Goal: Transaction & Acquisition: Purchase product/service

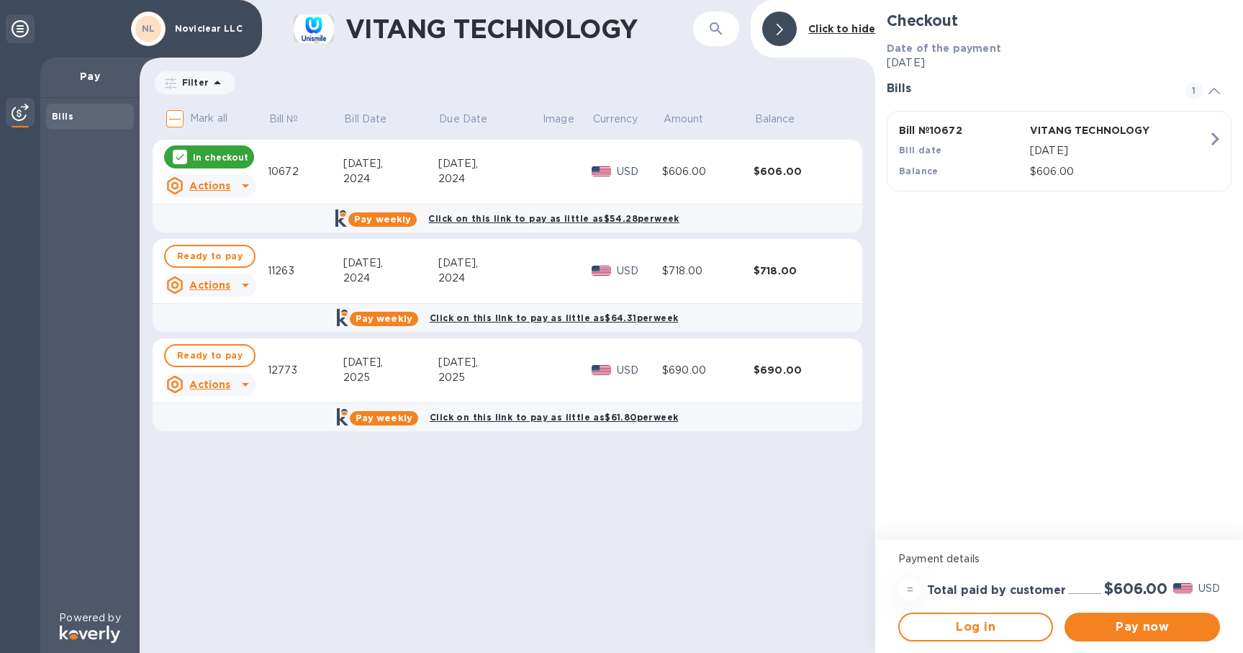
click at [248, 287] on icon at bounding box center [245, 284] width 17 height 17
click at [229, 336] on p "Open bill" at bounding box center [228, 343] width 48 height 15
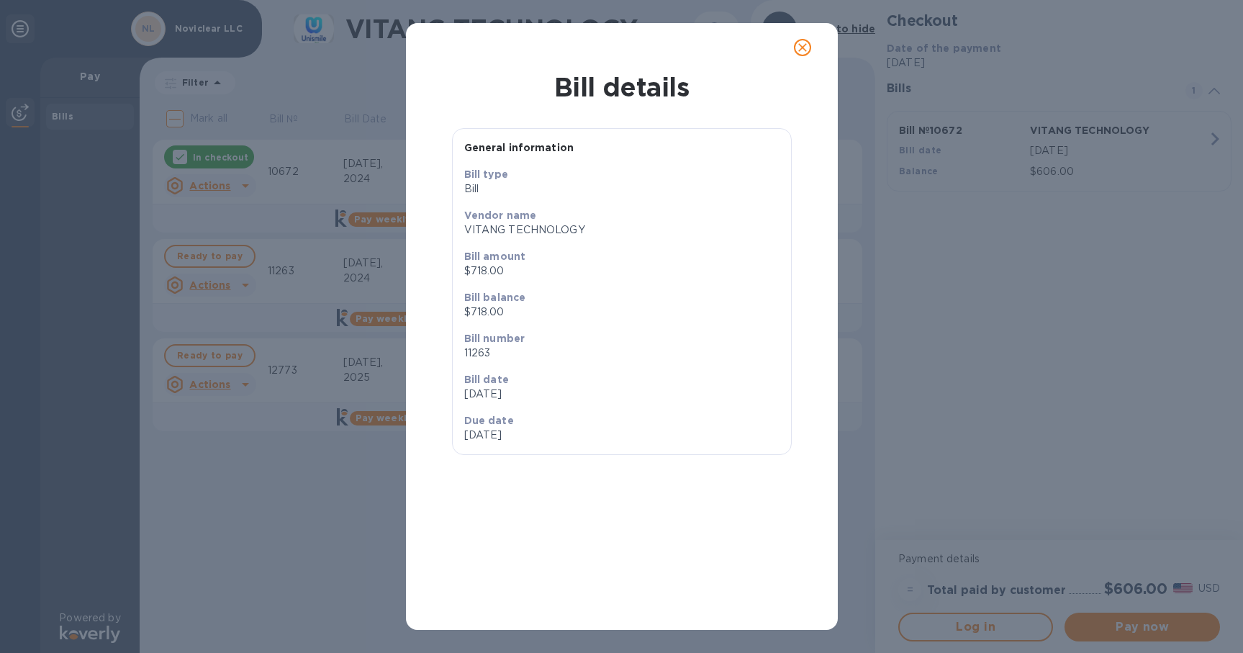
click at [798, 43] on icon "close" at bounding box center [803, 47] width 14 height 14
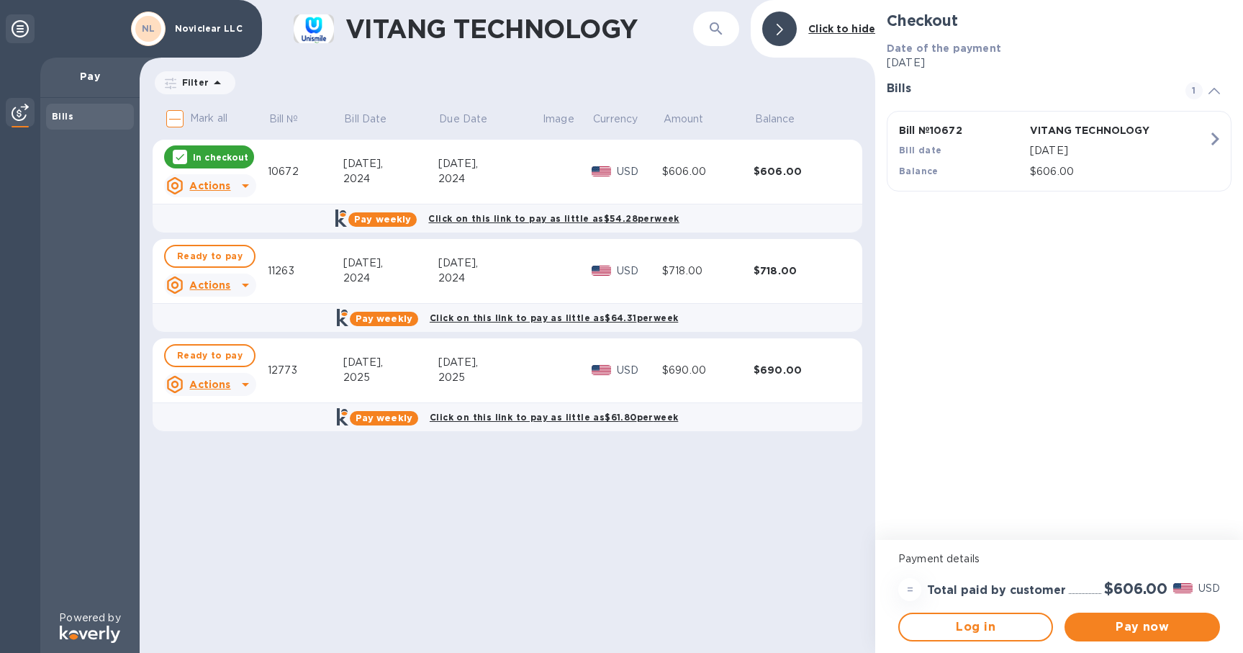
click at [237, 386] on icon at bounding box center [245, 384] width 17 height 17
click at [224, 446] on b "Open bill" at bounding box center [228, 443] width 48 height 12
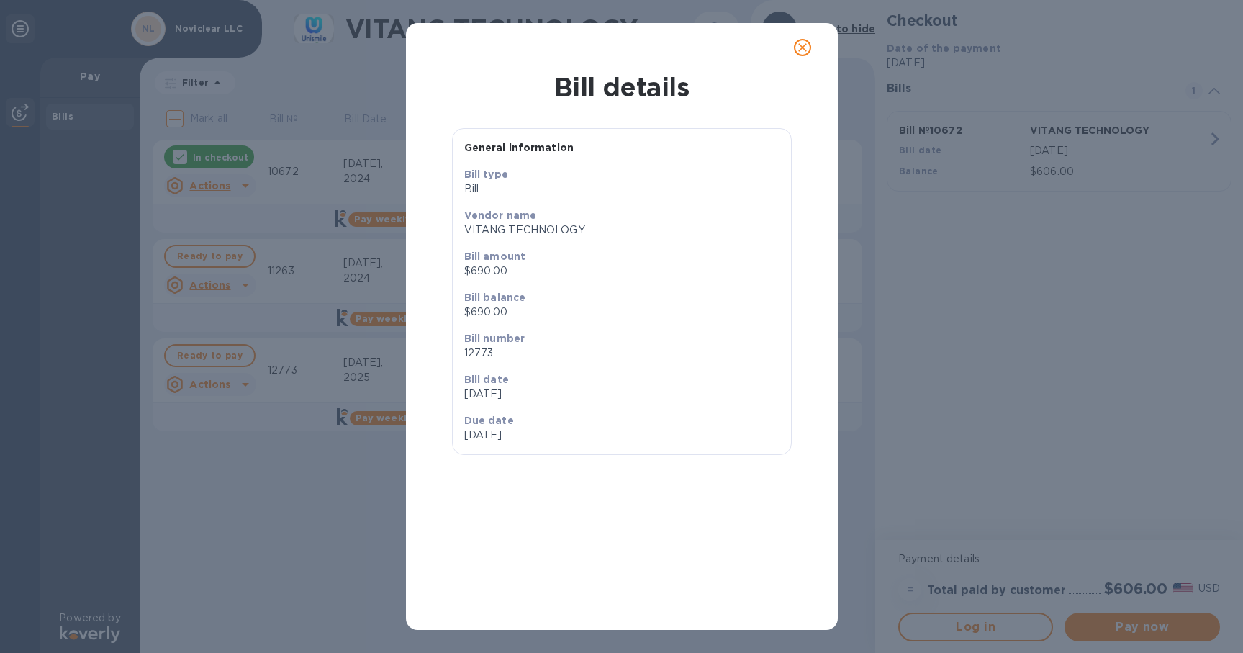
click at [803, 50] on icon "close" at bounding box center [803, 47] width 14 height 14
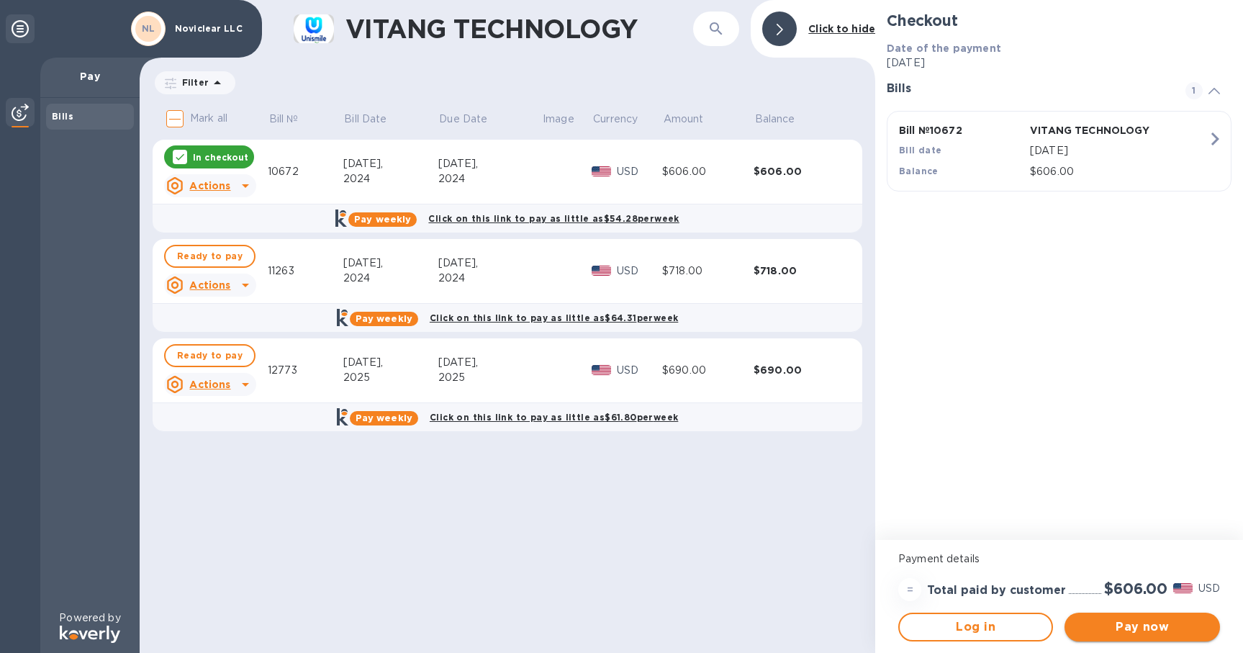
click at [1136, 626] on span "Pay now" at bounding box center [1142, 626] width 132 height 17
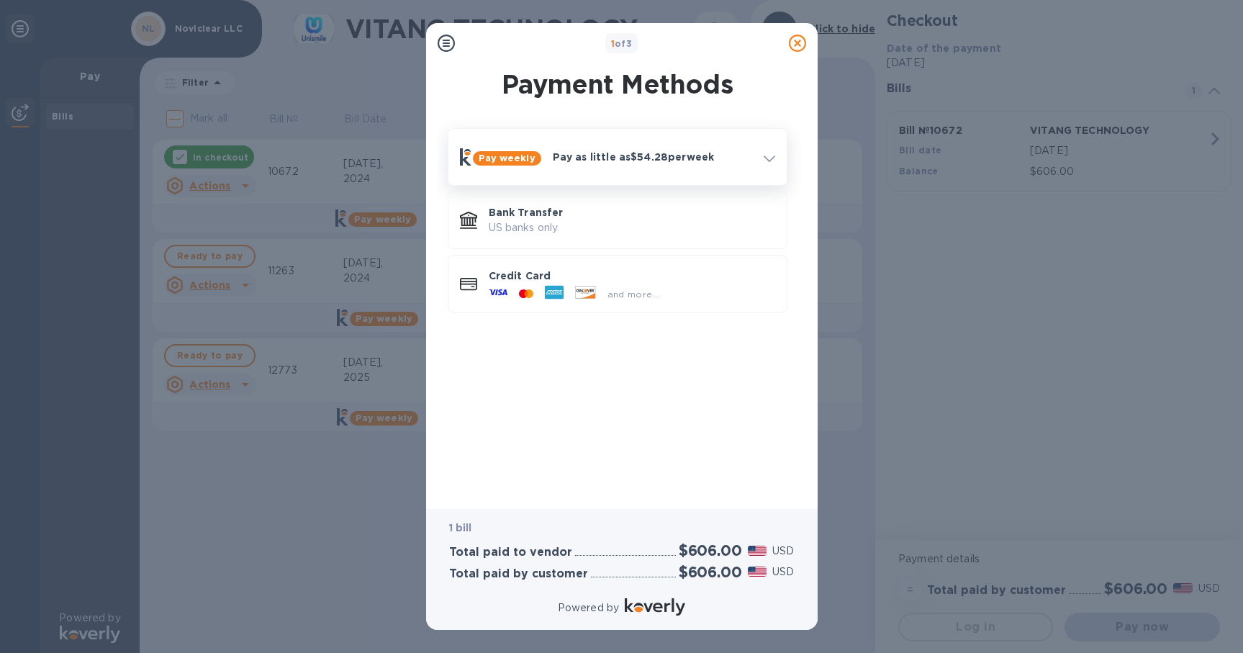
click at [767, 159] on icon at bounding box center [770, 159] width 12 height 6
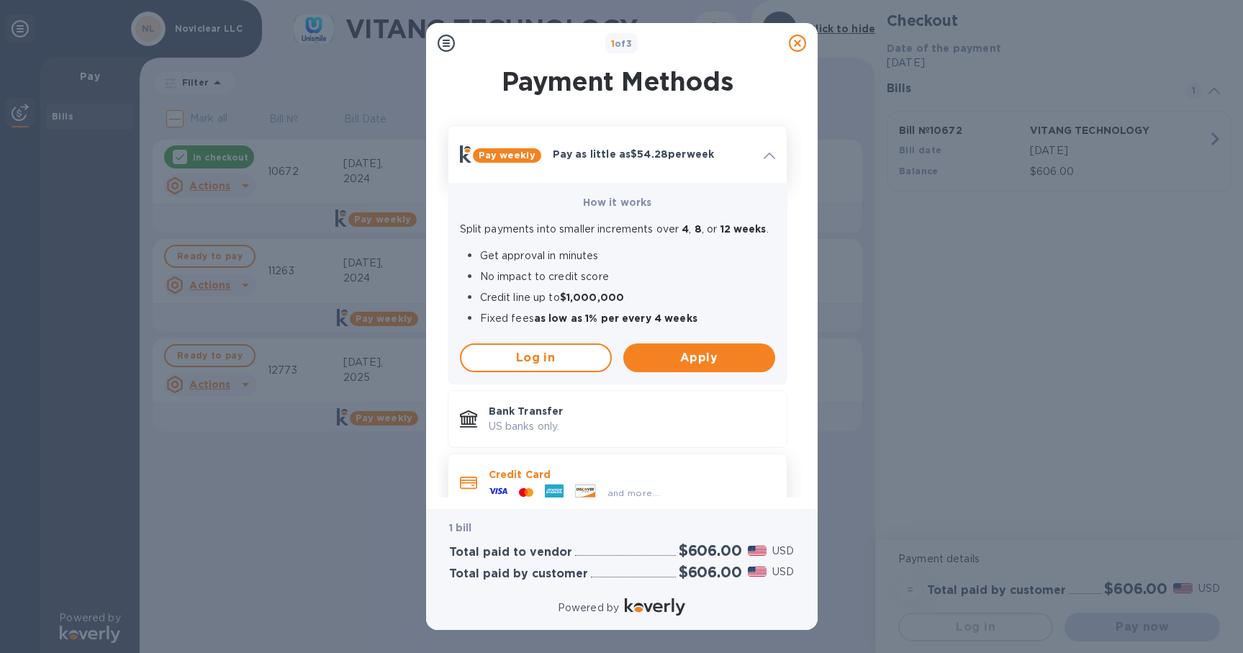
click at [563, 475] on p "Credit Card" at bounding box center [632, 474] width 287 height 14
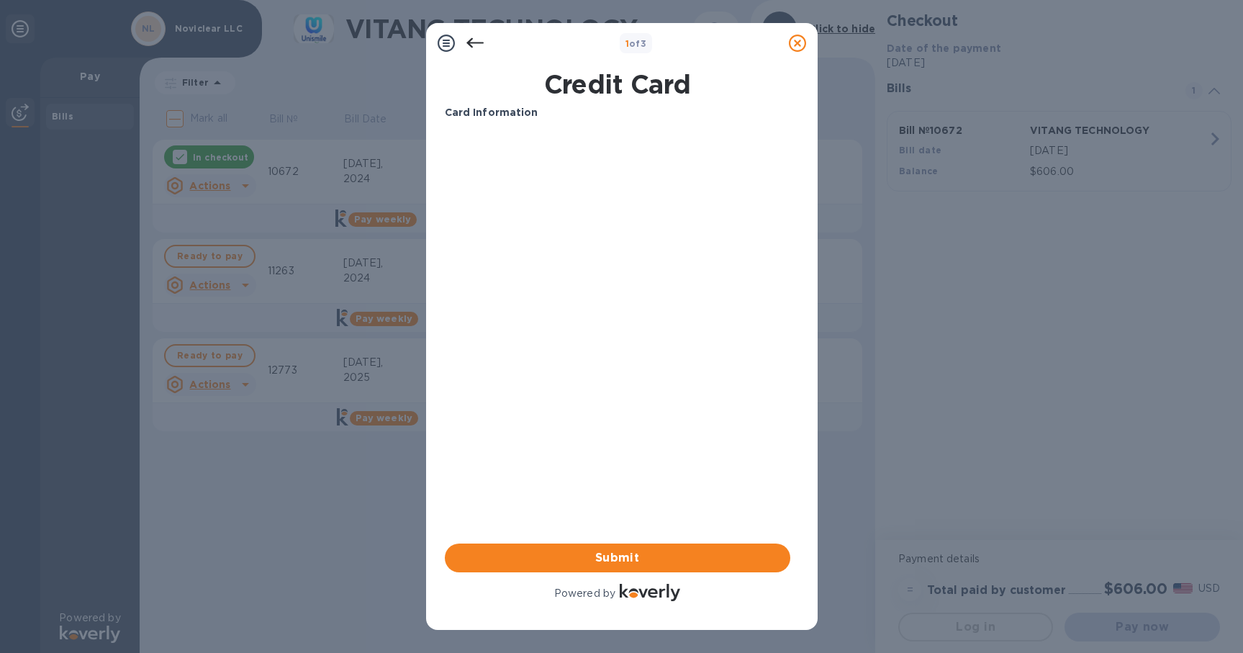
click at [802, 32] on div at bounding box center [797, 43] width 29 height 29
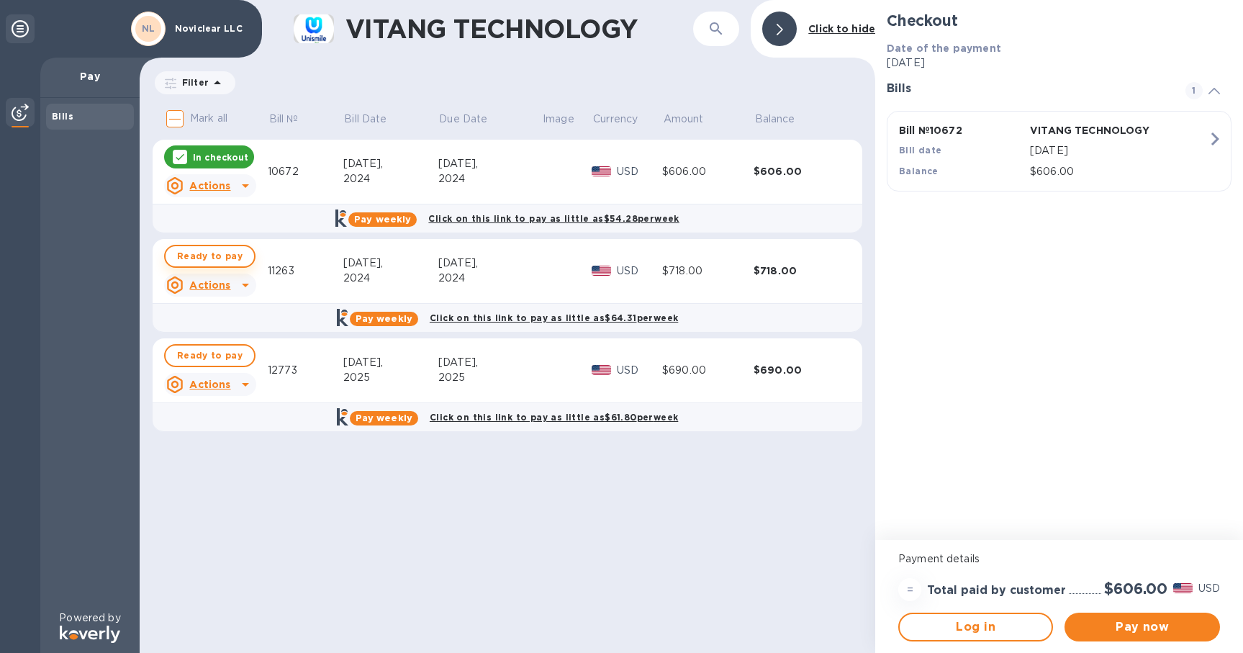
click at [218, 254] on span "Ready to pay" at bounding box center [210, 256] width 66 height 17
click at [215, 150] on div "In checkout" at bounding box center [209, 156] width 90 height 23
click at [212, 162] on span "Ready to pay" at bounding box center [210, 156] width 66 height 17
